Goal: Find specific fact: Find specific fact

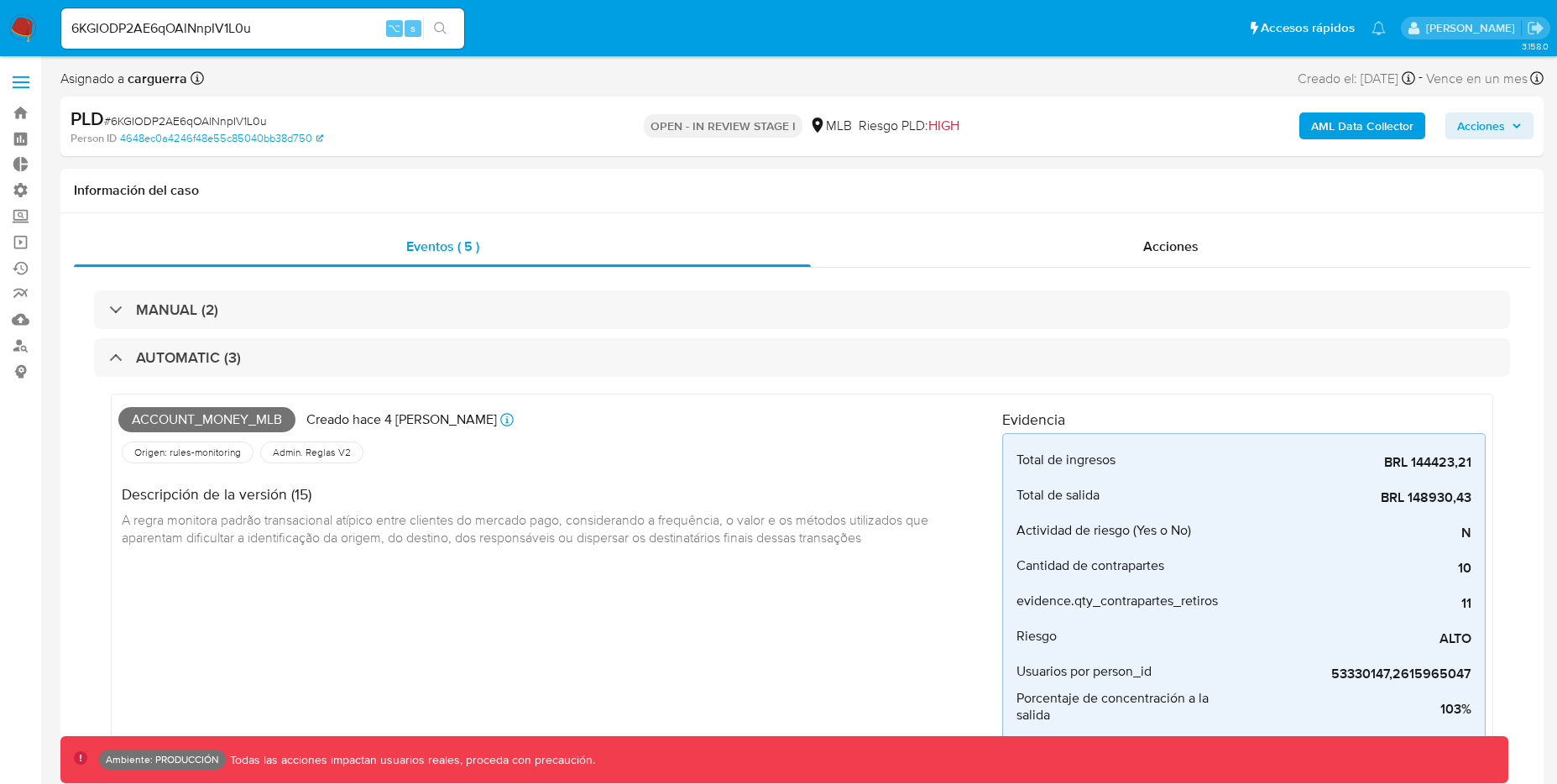
select select "10"
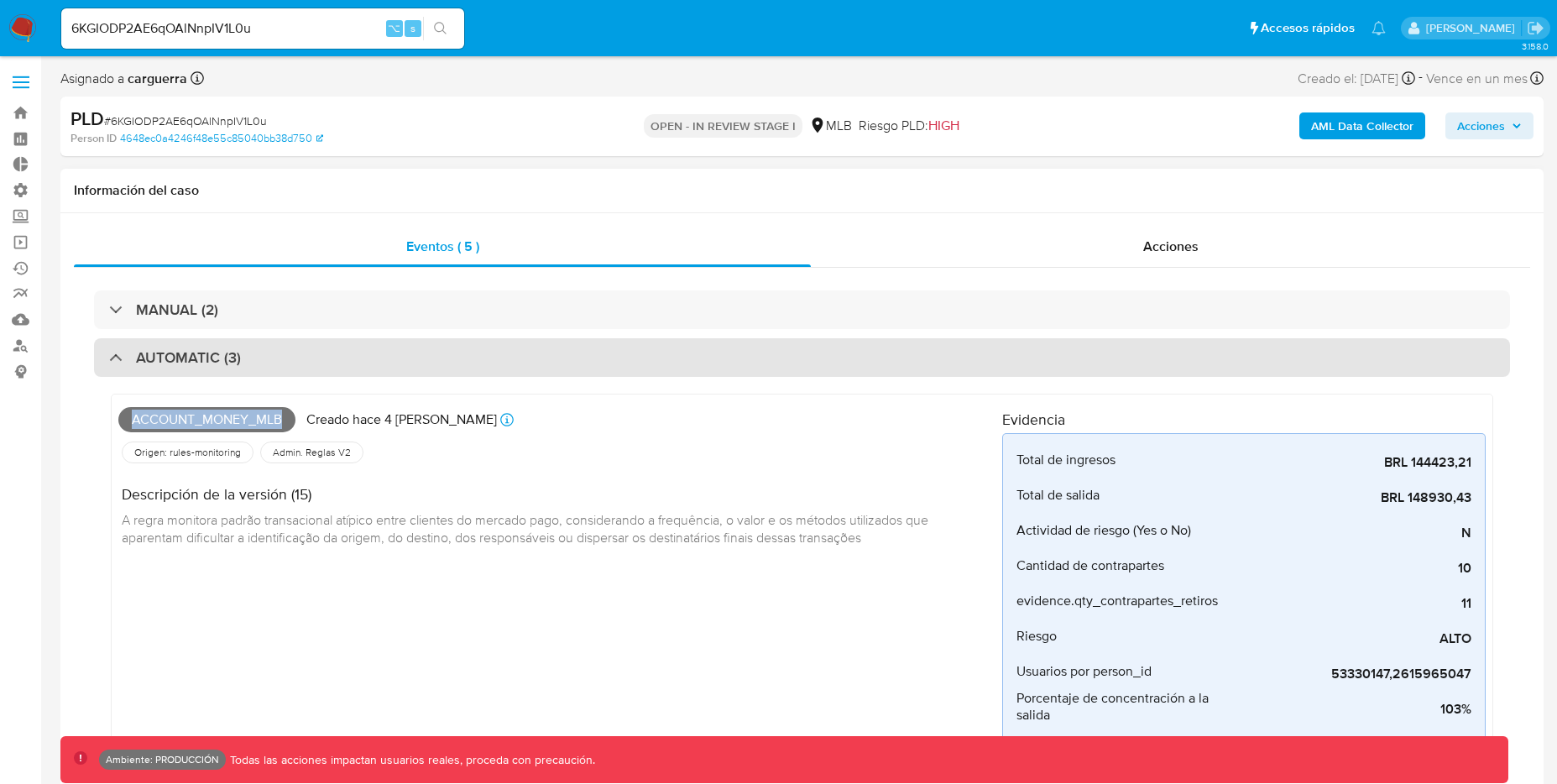
scroll to position [790, 0]
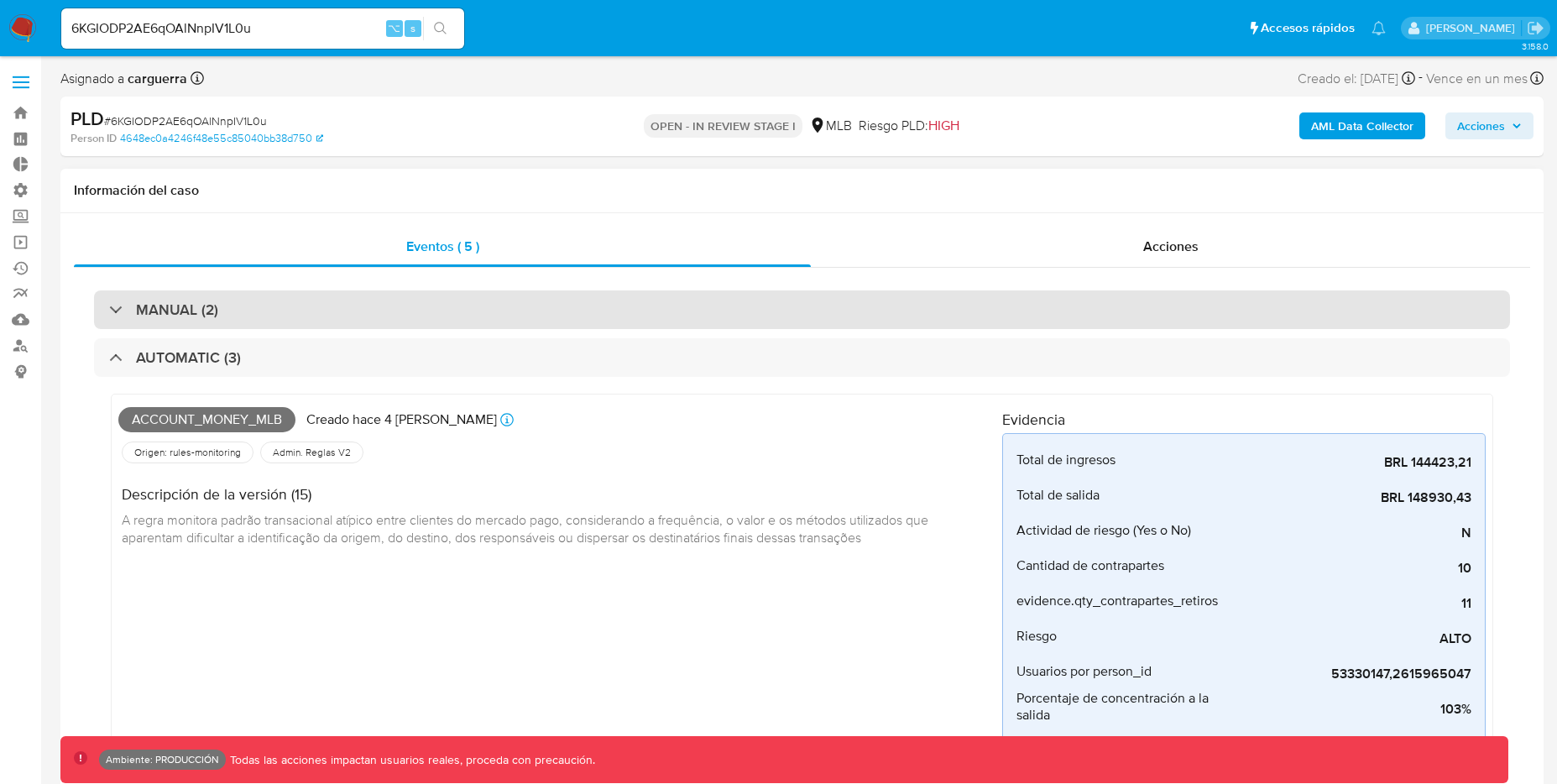
click at [109, 309] on div at bounding box center [109, 309] width 0 height 0
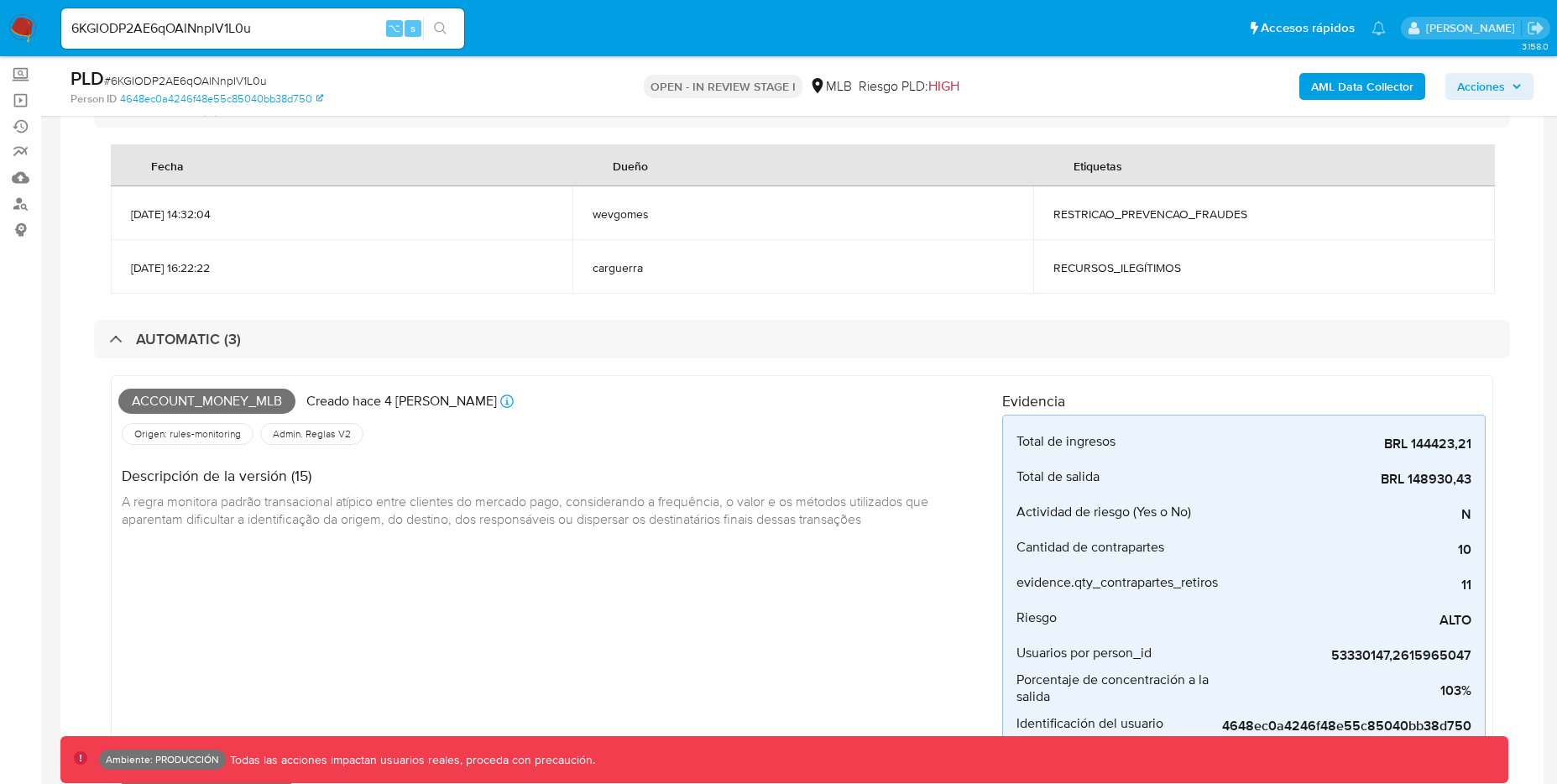
scroll to position [326, 0]
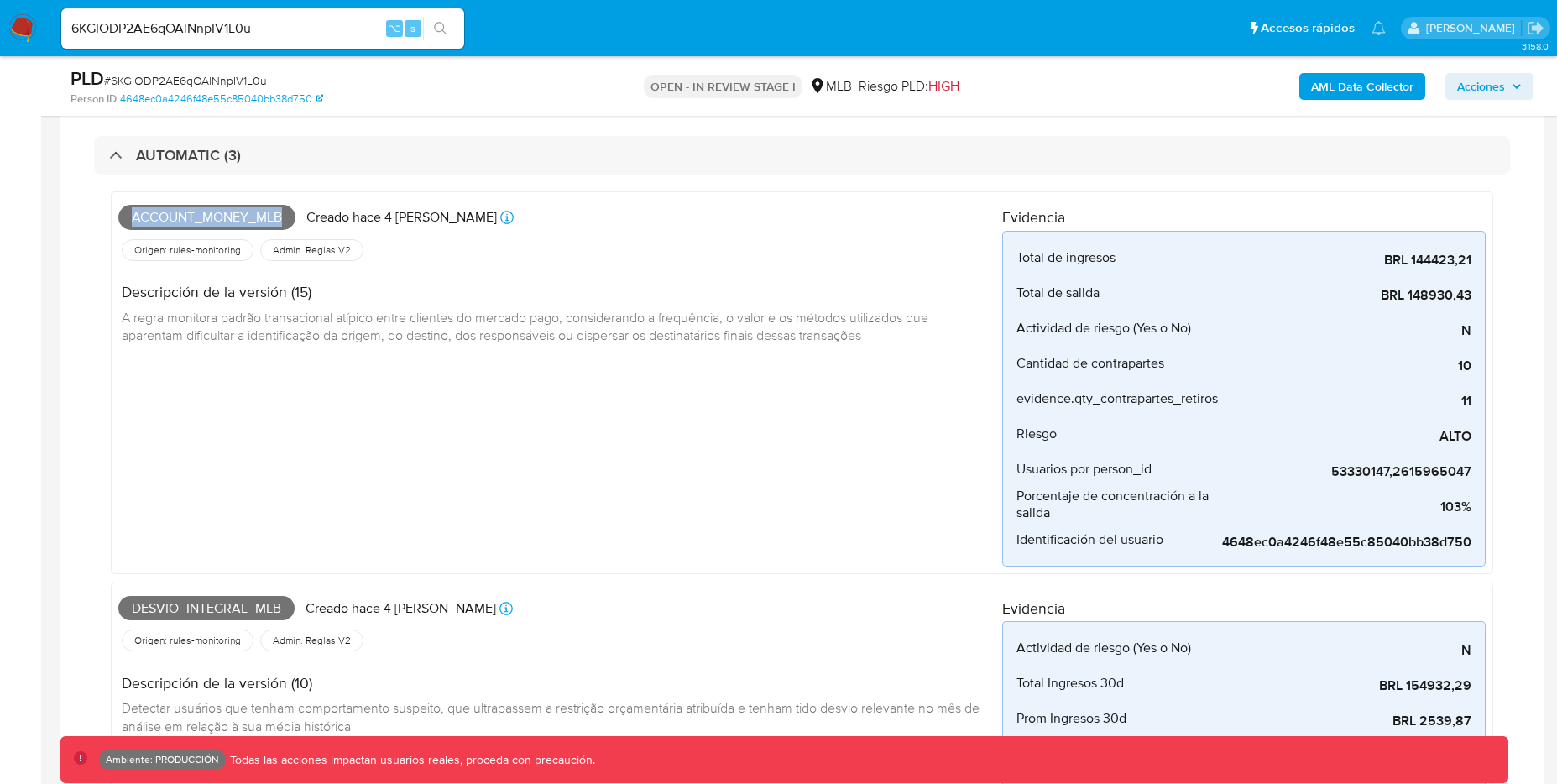
drag, startPoint x: 286, startPoint y: 217, endPoint x: 131, endPoint y: 211, distance: 155.1
click at [131, 211] on span "Account_money_mlb" at bounding box center [206, 217] width 177 height 25
copy span "Account_money_mlb"
drag, startPoint x: 130, startPoint y: 616, endPoint x: 281, endPoint y: 605, distance: 151.4
click at [281, 605] on span "Desvio_integral_mlb" at bounding box center [206, 608] width 176 height 25
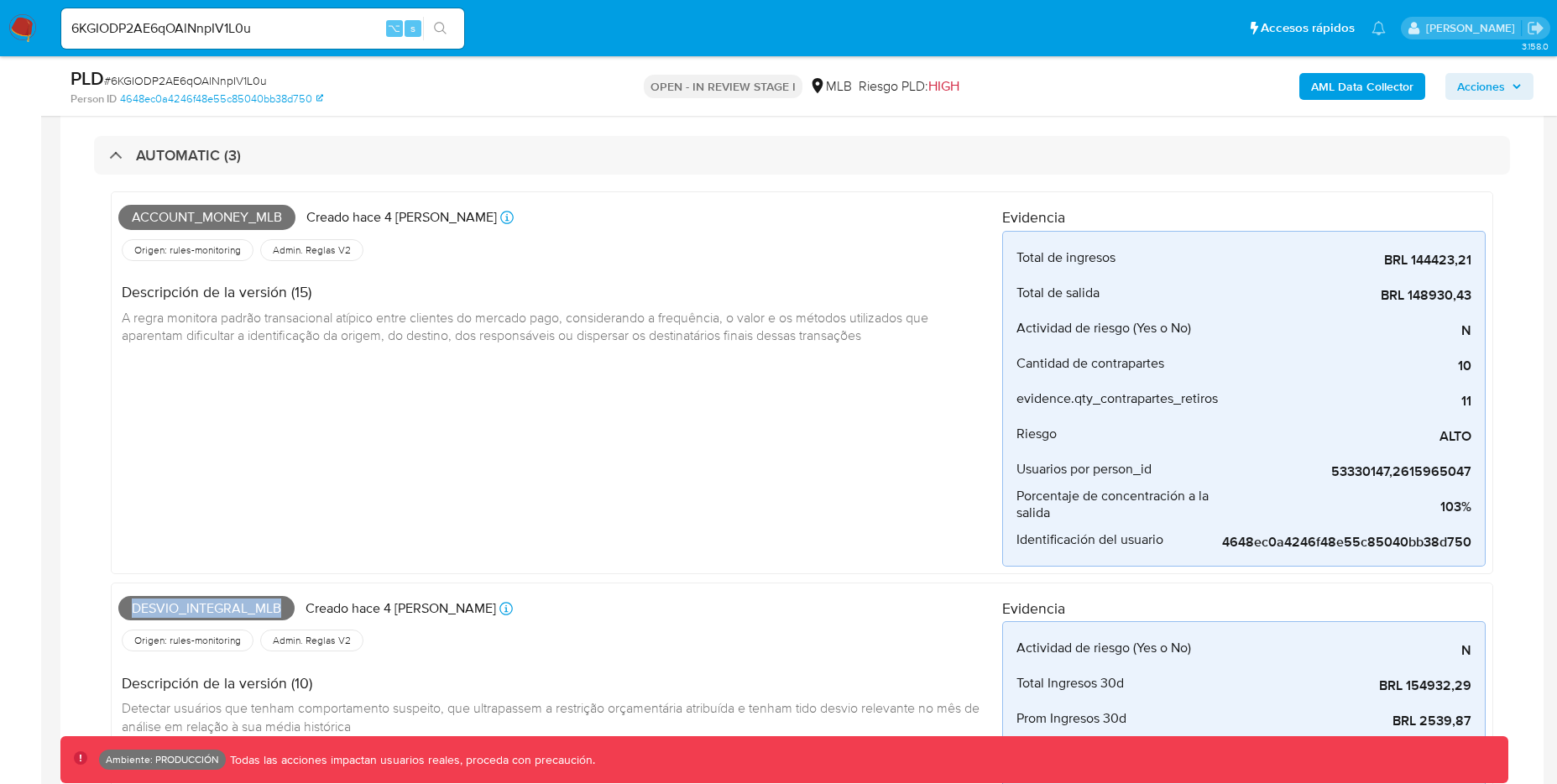
copy span "Desvio_integral_mlb"
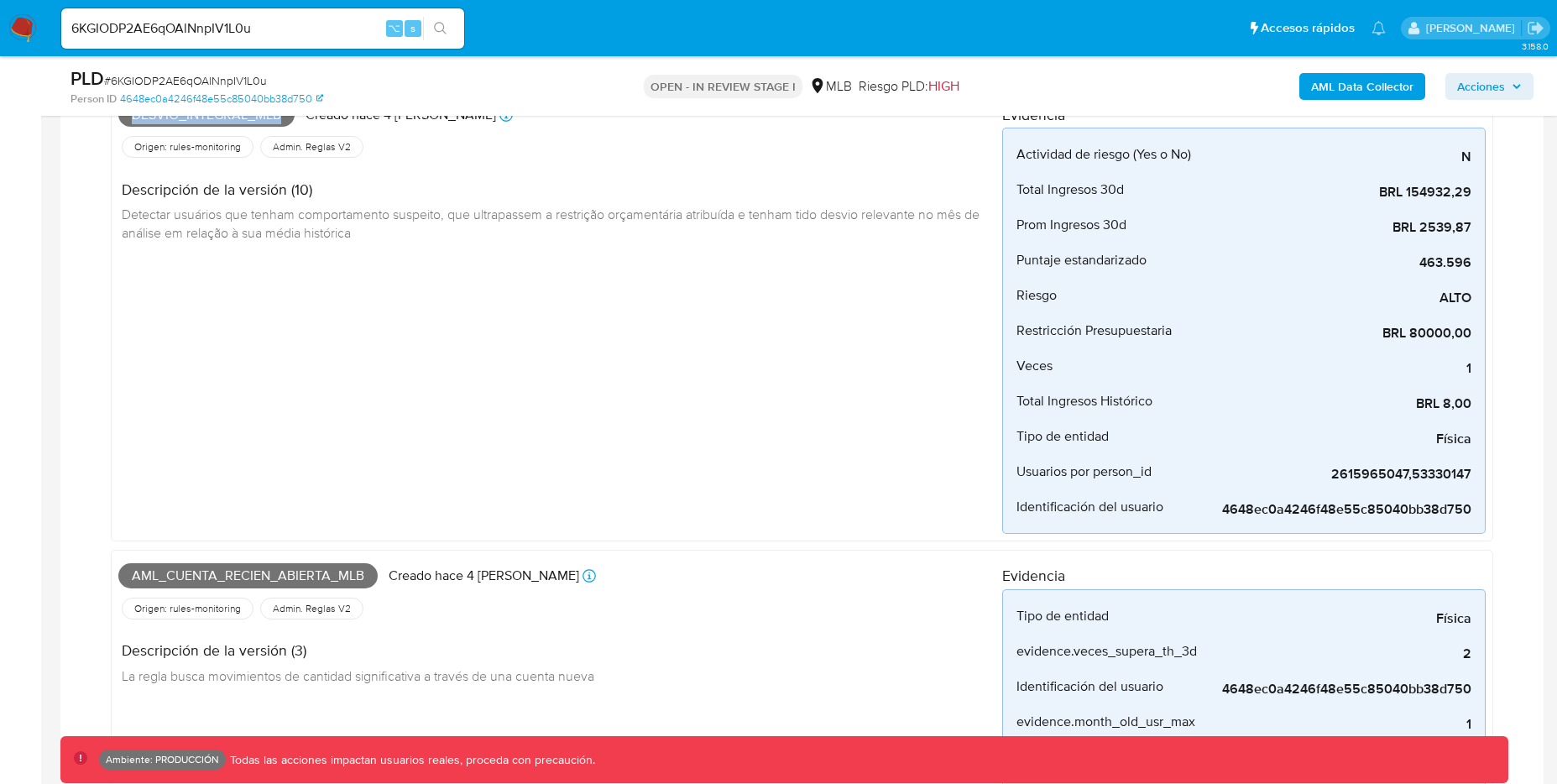
scroll to position [820, 0]
drag, startPoint x: 364, startPoint y: 573, endPoint x: 131, endPoint y: 576, distance: 233.0
click at [131, 576] on span "Aml_cuenta_recien_abierta_mlb" at bounding box center [248, 574] width 259 height 25
copy span "Aml_cuenta_recien_abierta_mlb"
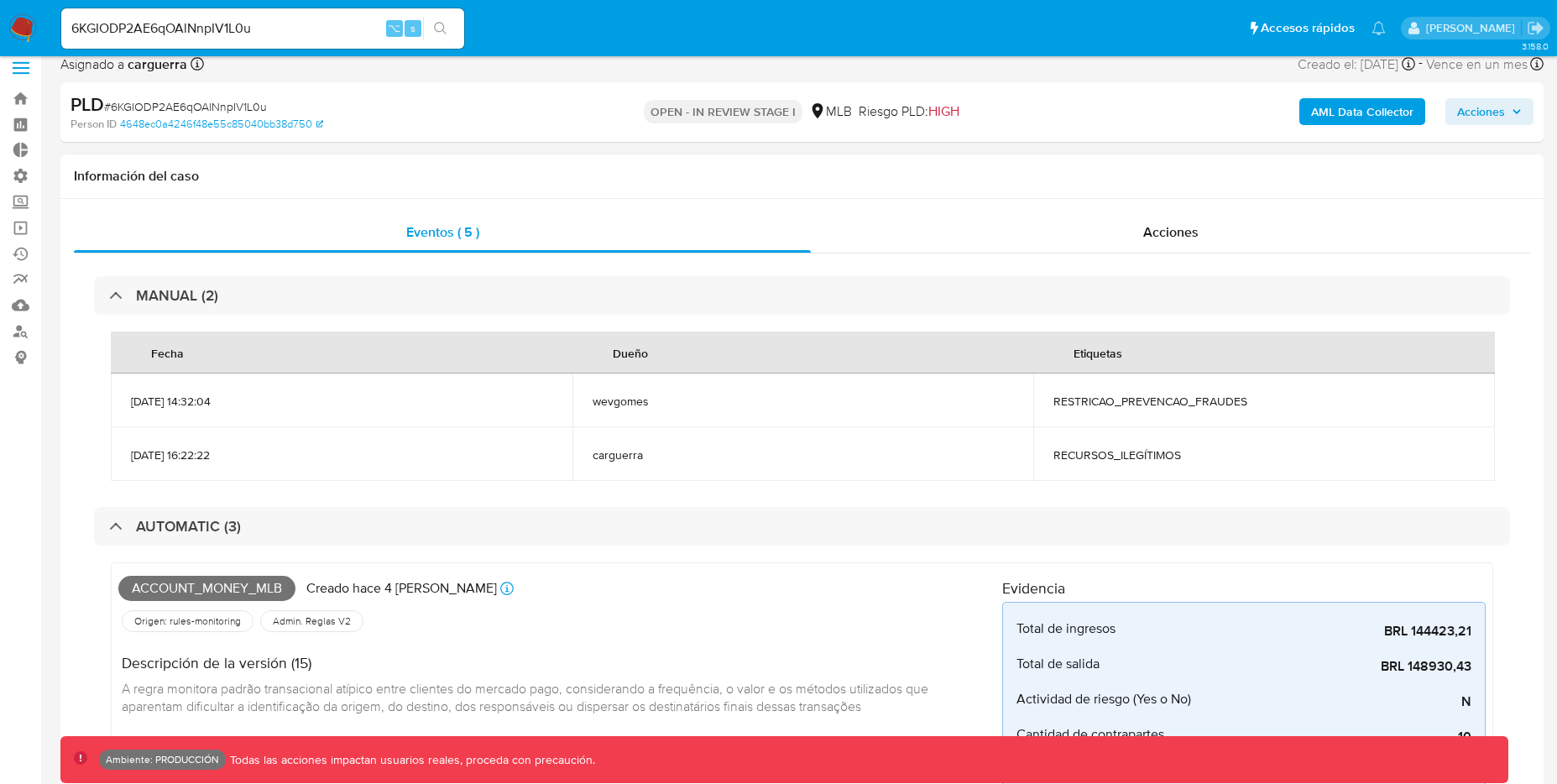
scroll to position [29, 0]
